Goal: Navigation & Orientation: Find specific page/section

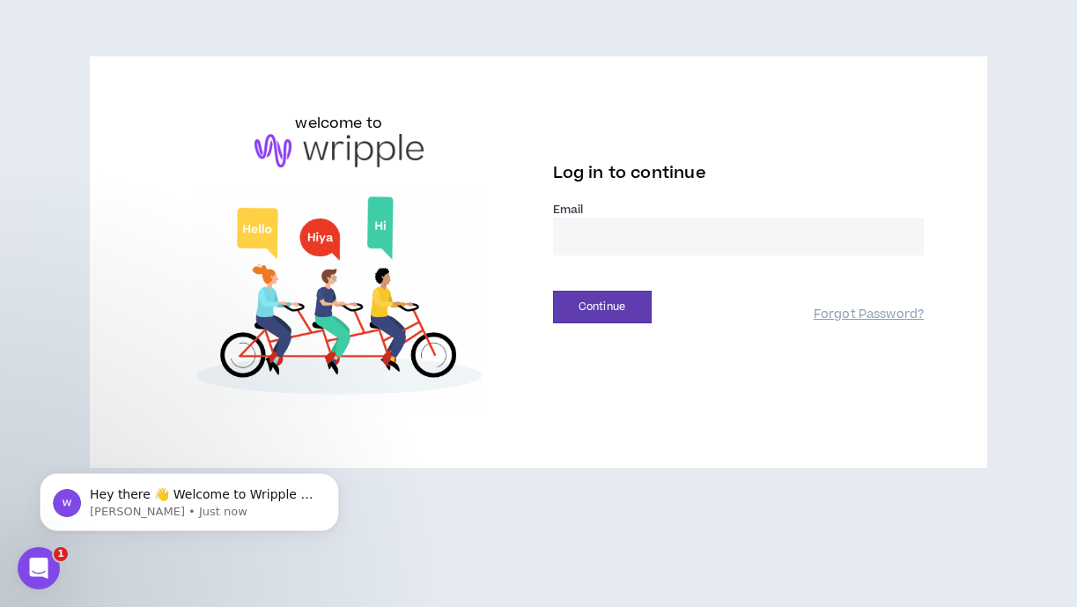
click at [599, 218] on input "email" at bounding box center [739, 236] width 372 height 38
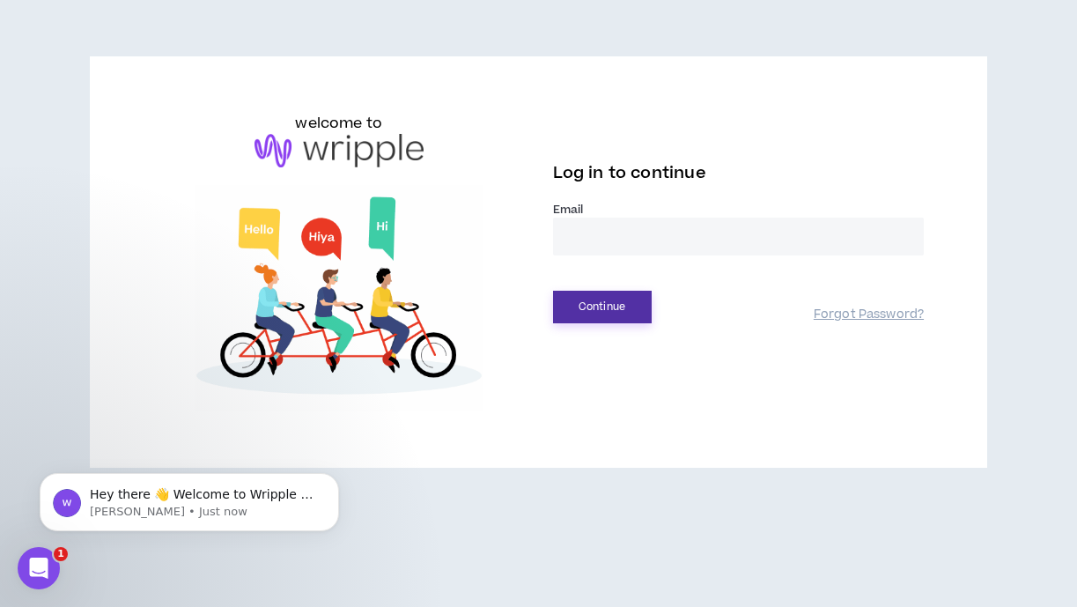
type input "**********"
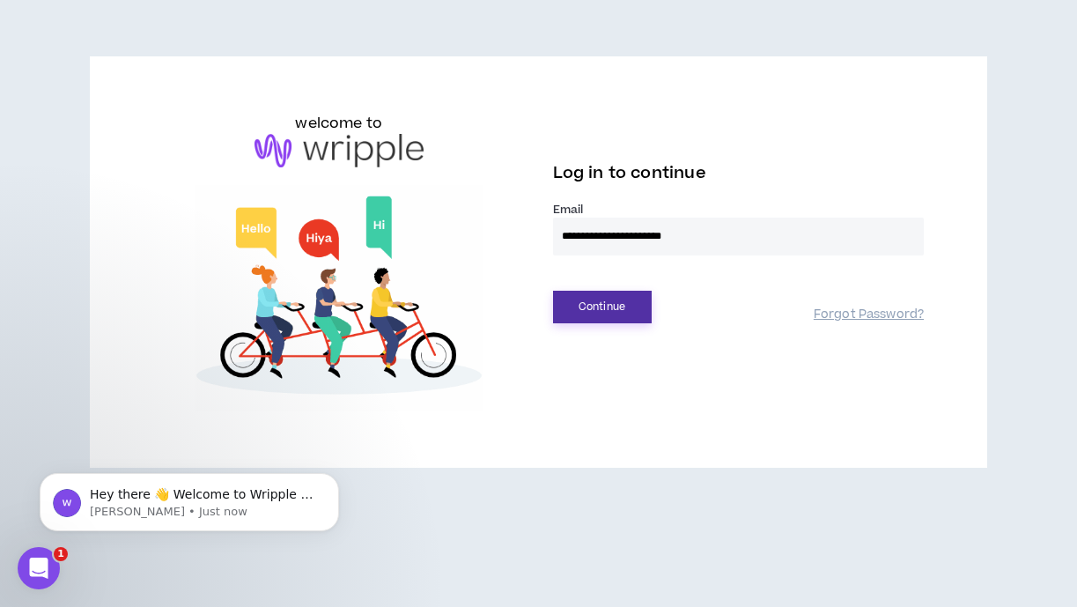
click at [604, 298] on button "Continue" at bounding box center [602, 307] width 99 height 33
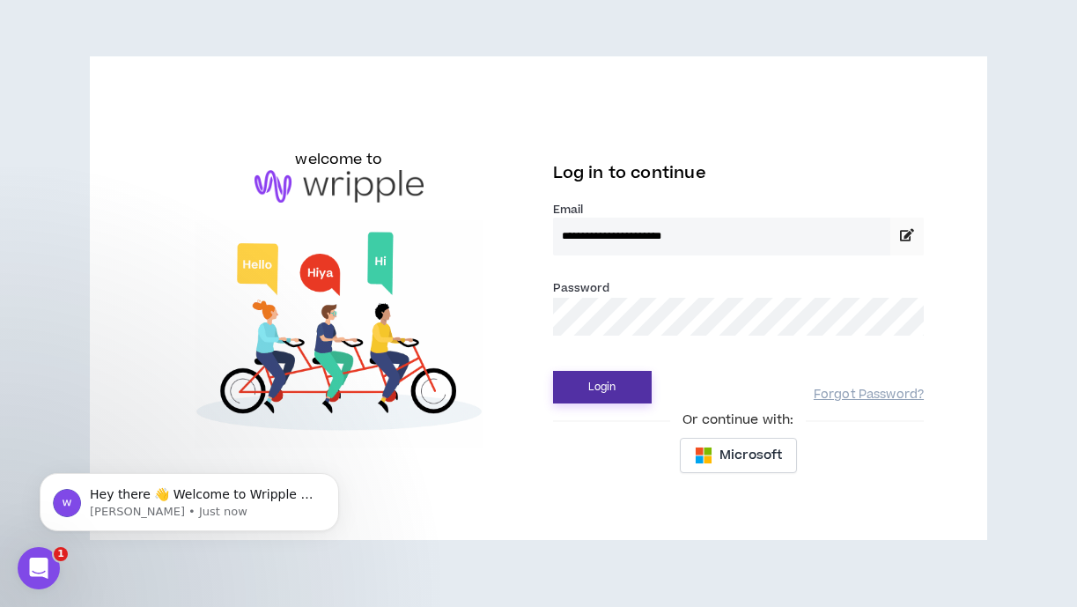
click at [596, 394] on button "Login" at bounding box center [602, 387] width 99 height 33
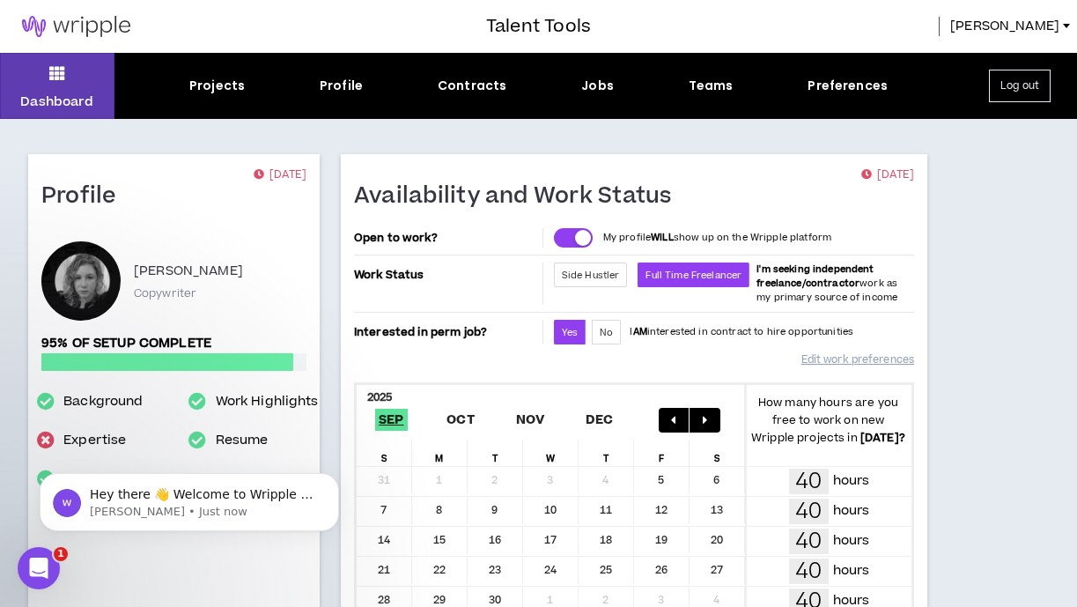
click at [208, 96] on div "Dashboard Projects Profile Contracts Jobs Teams Preferences Log out" at bounding box center [538, 86] width 1077 height 66
click at [71, 76] on button "Dashboard" at bounding box center [57, 86] width 114 height 66
click at [597, 88] on div "Jobs" at bounding box center [597, 86] width 33 height 18
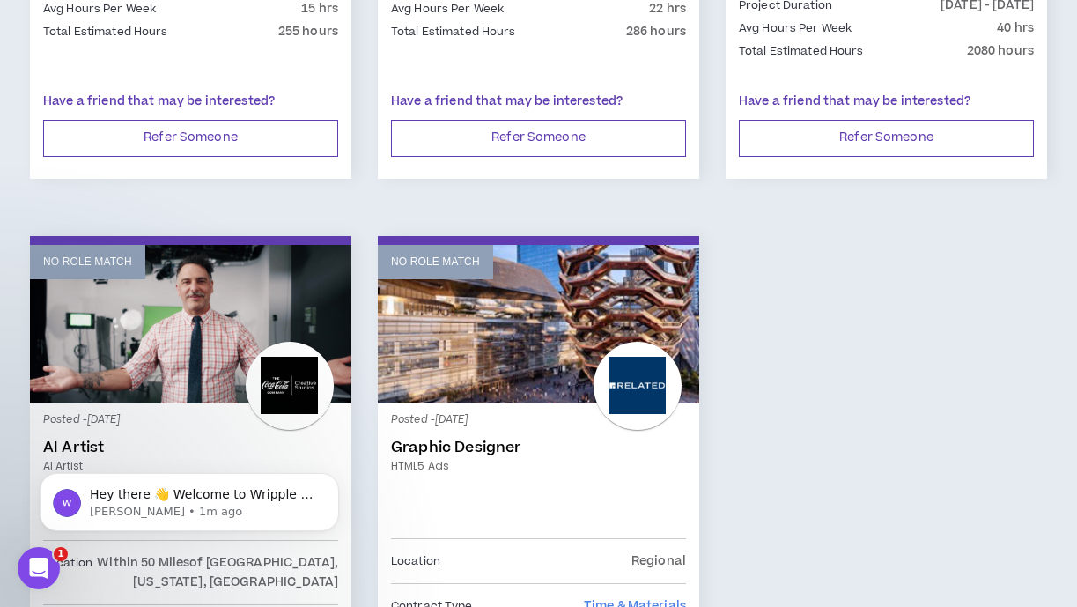
scroll to position [2741, 0]
